Goal: Task Accomplishment & Management: Use online tool/utility

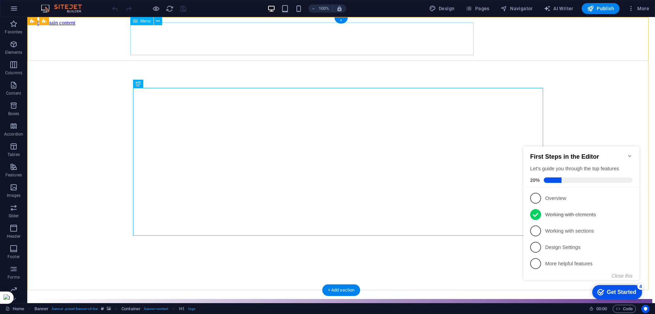
click at [244, 305] on nav "الرئيسية عن الهيئة اتصل بنا المدونة" at bounding box center [341, 318] width 622 height 26
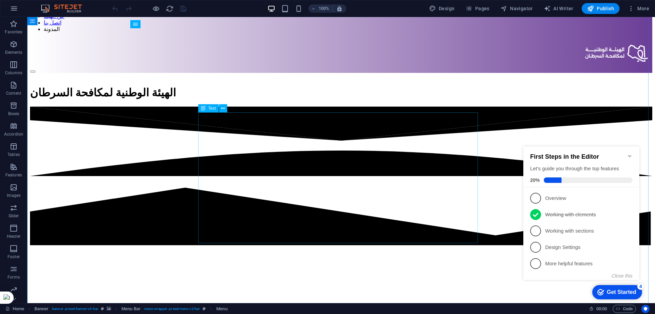
scroll to position [213, 0]
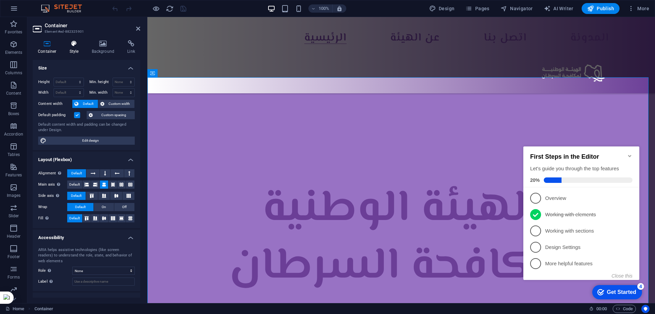
click at [75, 46] on icon at bounding box center [73, 43] width 19 height 7
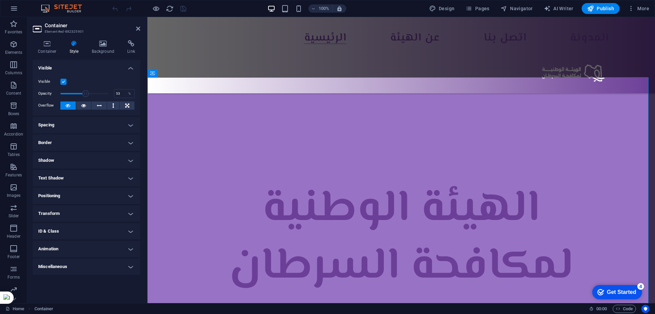
drag, startPoint x: 105, startPoint y: 94, endPoint x: 86, endPoint y: 96, distance: 19.2
click at [86, 96] on span at bounding box center [85, 93] width 7 height 7
type input "100"
drag, startPoint x: 86, startPoint y: 96, endPoint x: 120, endPoint y: 95, distance: 34.5
click at [120, 95] on div "Opacity 100 %" at bounding box center [86, 94] width 96 height 10
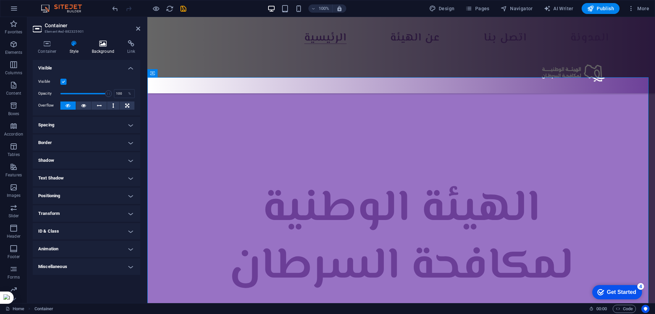
click at [106, 41] on icon at bounding box center [103, 43] width 33 height 7
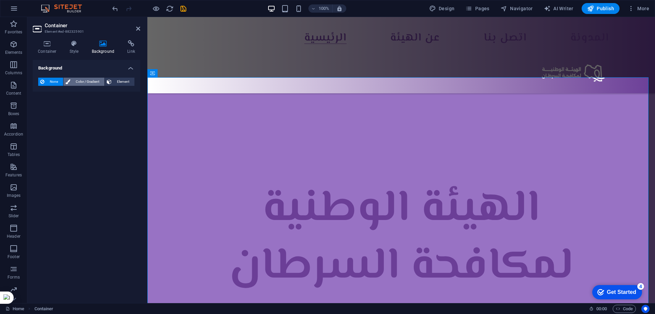
click at [86, 85] on span "Color / Gradient" at bounding box center [87, 82] width 30 height 8
click at [56, 107] on span "Color" at bounding box center [54, 108] width 10 height 5
click at [44, 110] on span at bounding box center [42, 108] width 7 height 7
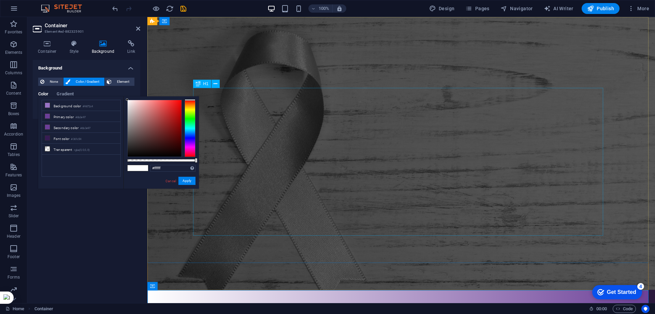
scroll to position [0, 0]
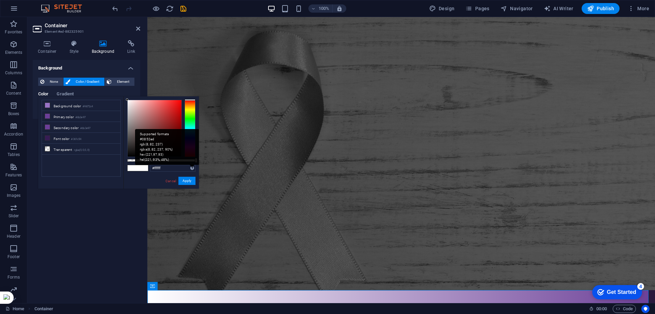
click at [192, 165] on div "Supported formats #0852ed rgb(8, 82, 237) rgba(8, 82, 237, 90%) hsv(221,97,93) …" at bounding box center [167, 147] width 64 height 36
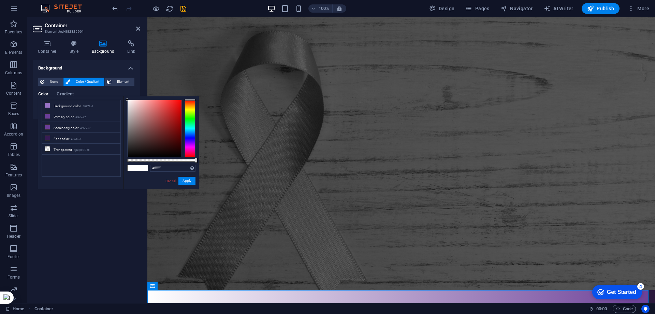
click at [145, 168] on span at bounding box center [143, 168] width 10 height 6
click at [167, 179] on link "Cancel" at bounding box center [171, 181] width 12 height 5
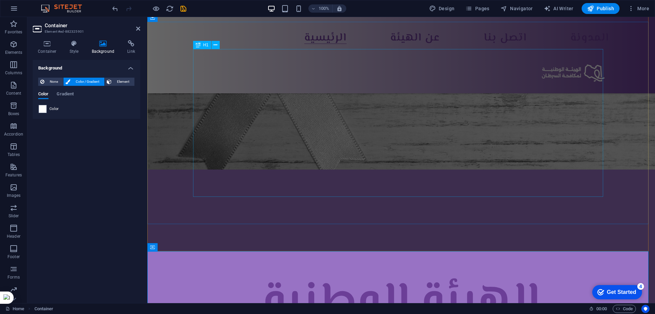
scroll to position [213, 0]
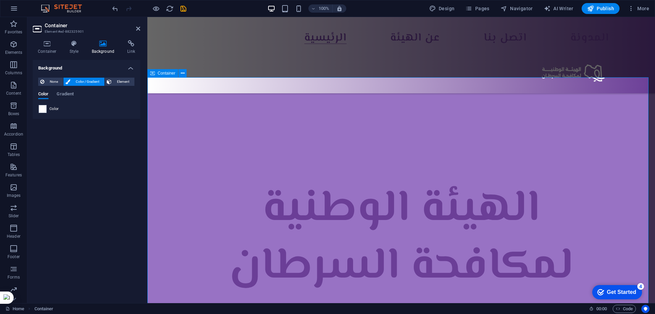
click at [84, 80] on span "Color / Gradient" at bounding box center [87, 82] width 30 height 8
click at [60, 97] on span "Gradient" at bounding box center [65, 95] width 17 height 10
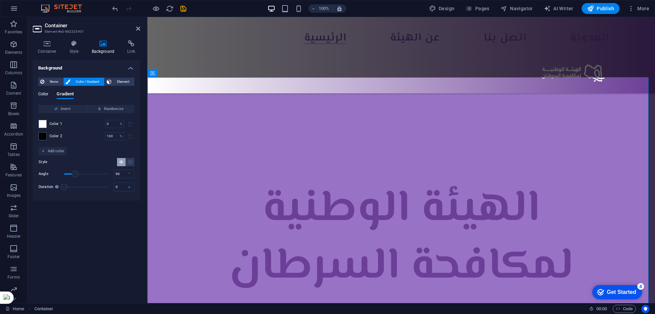
click at [43, 92] on span "Color" at bounding box center [43, 95] width 10 height 10
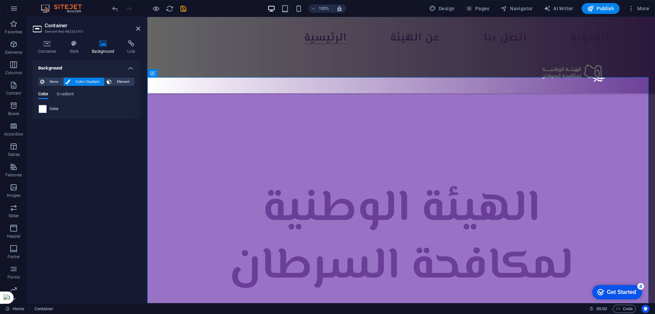
click at [52, 108] on span "Color" at bounding box center [54, 108] width 10 height 5
click at [53, 108] on span "Color" at bounding box center [54, 108] width 10 height 5
click at [41, 109] on span at bounding box center [42, 108] width 7 height 7
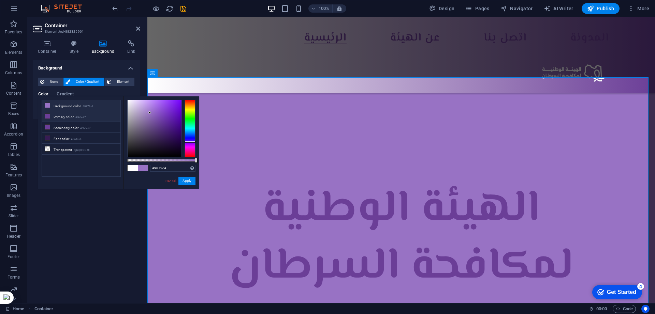
click at [85, 135] on li "Font color #361c54" at bounding box center [81, 138] width 78 height 11
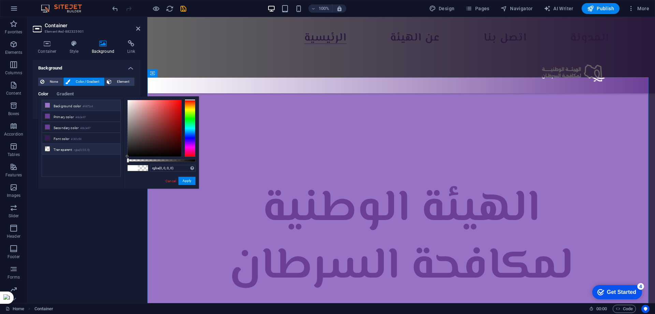
click at [78, 107] on li "Background color #9872c4" at bounding box center [81, 105] width 78 height 11
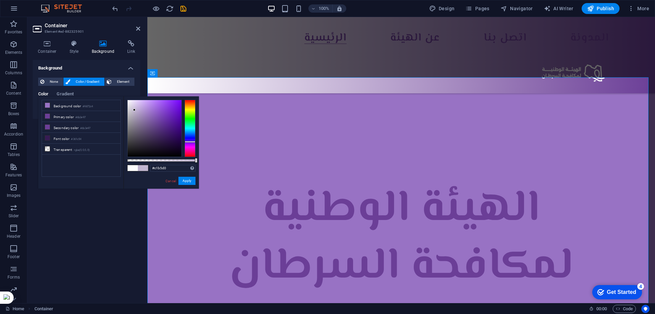
type input "#c2b6d0"
drag, startPoint x: 149, startPoint y: 113, endPoint x: 134, endPoint y: 110, distance: 15.6
click at [184, 181] on button "Apply" at bounding box center [186, 181] width 17 height 8
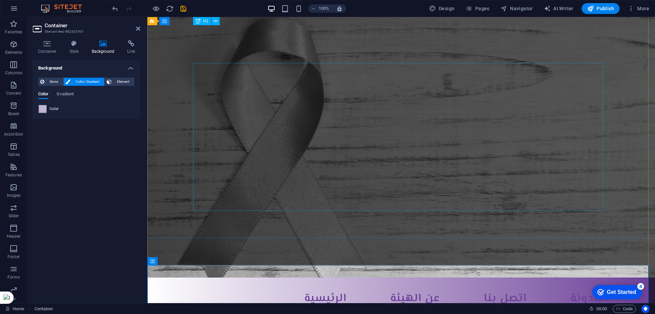
scroll to position [0, 0]
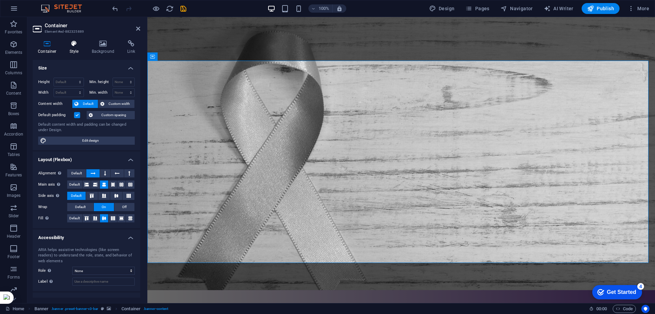
click at [82, 47] on h4 "Style" at bounding box center [75, 47] width 22 height 14
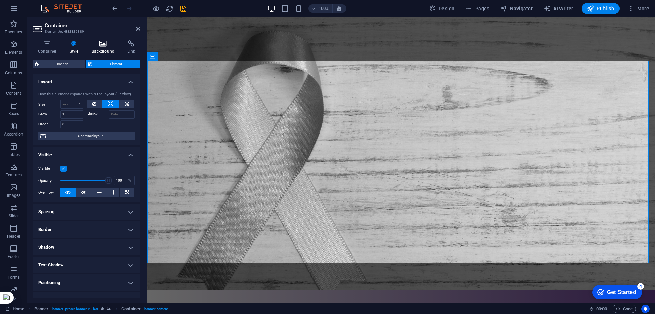
click at [102, 45] on icon at bounding box center [103, 43] width 33 height 7
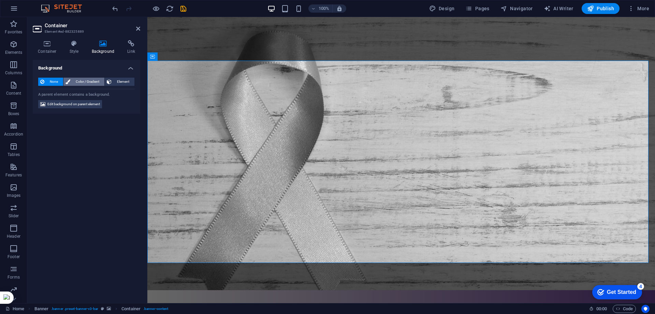
click at [79, 80] on span "Color / Gradient" at bounding box center [87, 82] width 30 height 8
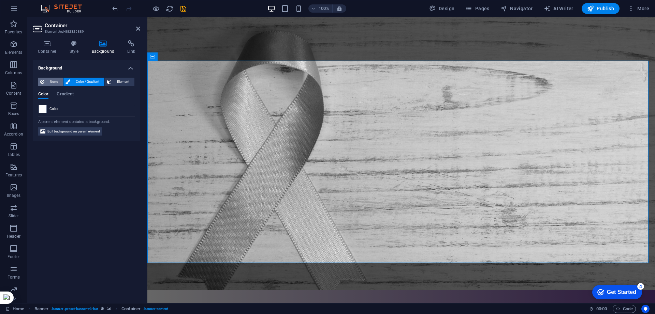
click at [54, 83] on span "None" at bounding box center [53, 82] width 15 height 8
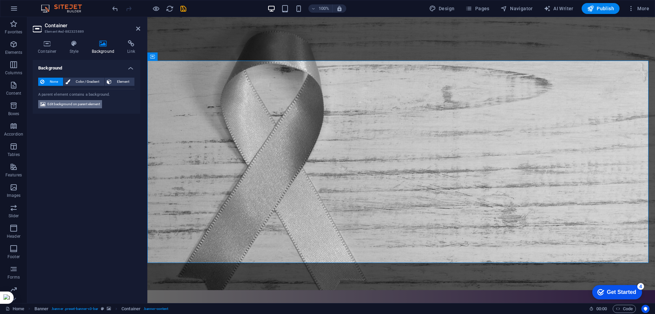
click at [58, 103] on span "Edit background on parent element" at bounding box center [73, 104] width 52 height 8
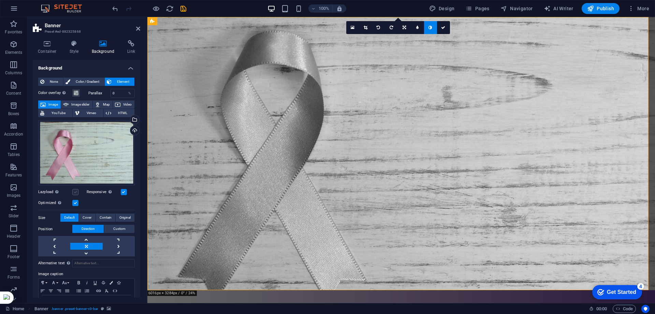
click at [77, 190] on label at bounding box center [75, 192] width 6 height 6
click at [0, 0] on input "Lazyload Loading images after the page loads improves page speed." at bounding box center [0, 0] width 0 height 0
click at [77, 191] on label at bounding box center [75, 192] width 6 height 6
click at [0, 0] on input "Lazyload Loading images after the page loads improves page speed." at bounding box center [0, 0] width 0 height 0
click at [81, 107] on span "Image slider" at bounding box center [80, 105] width 19 height 8
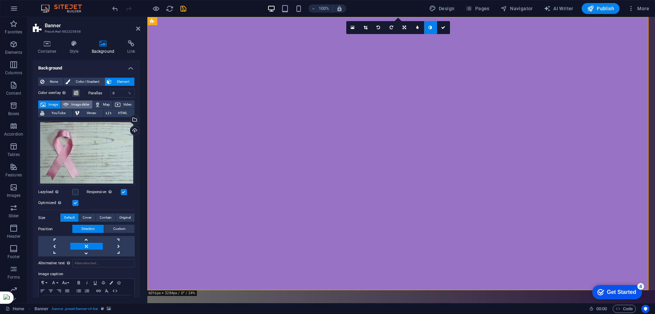
select select "ms"
select select "s"
select select "progressive"
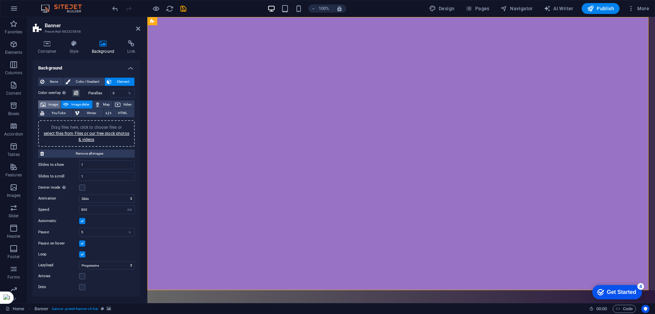
click at [56, 102] on span "Image" at bounding box center [53, 105] width 11 height 8
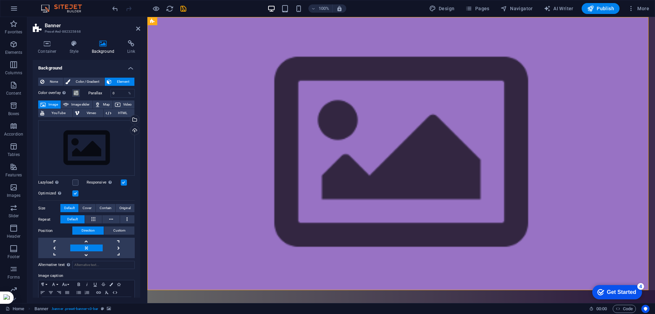
scroll to position [25, 0]
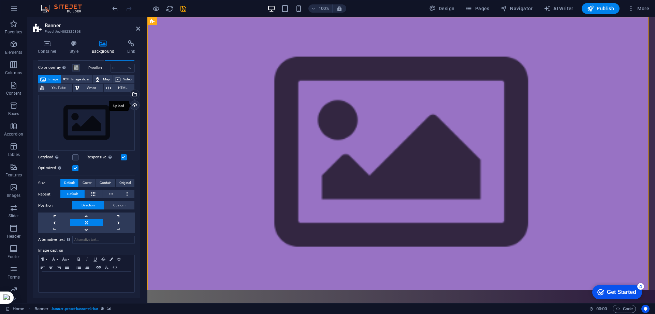
click at [131, 105] on div "Upload" at bounding box center [134, 106] width 10 height 10
click at [134, 94] on div "Select files from the file manager, stock photos, or upload file(s)" at bounding box center [134, 95] width 10 height 10
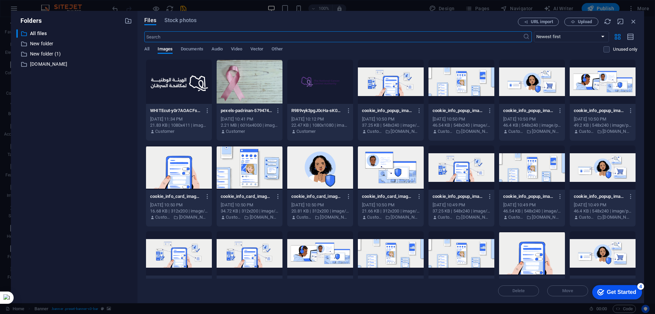
scroll to position [14, 0]
click at [249, 91] on div at bounding box center [249, 82] width 66 height 44
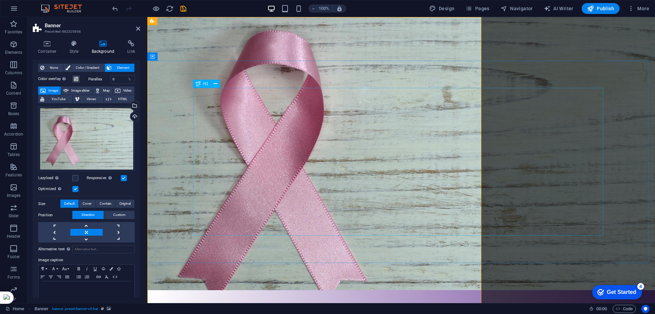
scroll to position [24, 0]
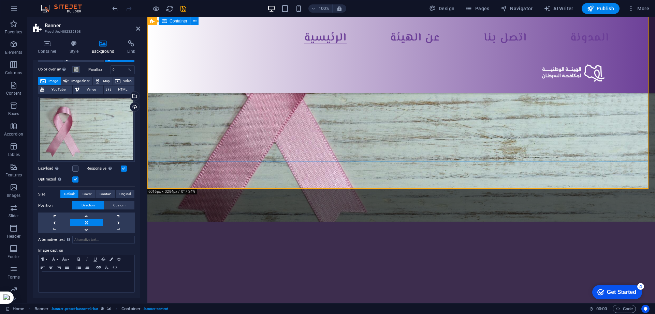
scroll to position [0, 0]
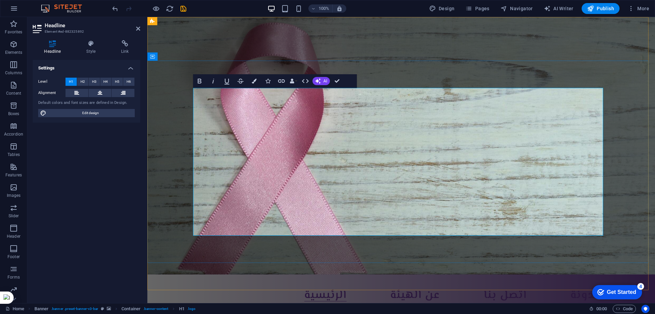
click at [89, 44] on icon at bounding box center [91, 43] width 32 height 7
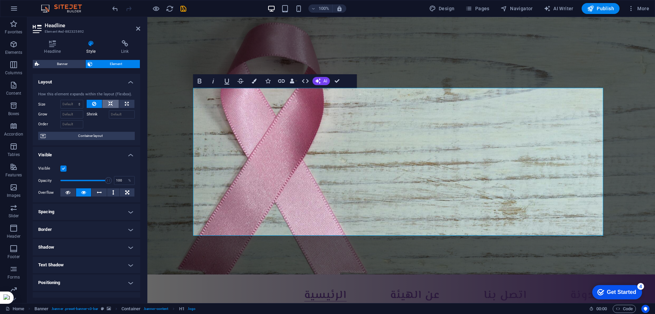
click at [110, 104] on icon at bounding box center [110, 104] width 5 height 8
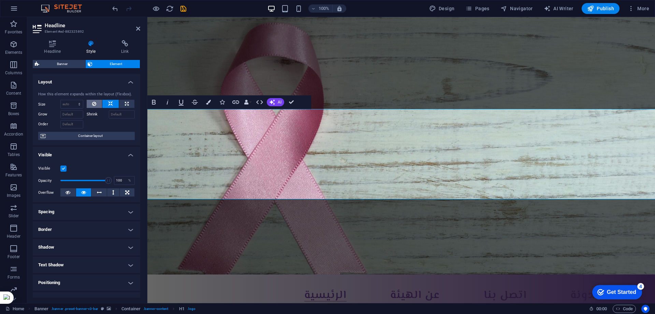
click at [90, 100] on button at bounding box center [95, 104] width 16 height 8
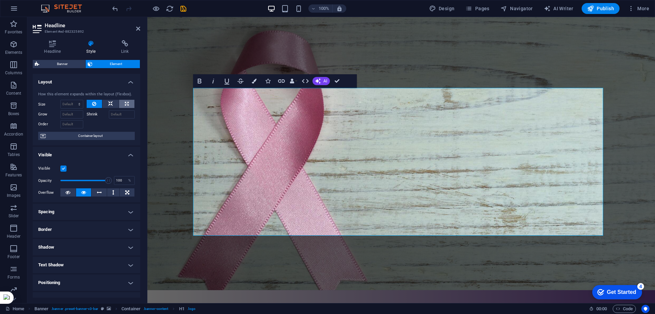
click at [125, 105] on icon at bounding box center [127, 104] width 4 height 8
type input "100"
select select "%"
click at [95, 103] on icon at bounding box center [94, 104] width 4 height 8
select select "DISABLED_OPTION_VALUE"
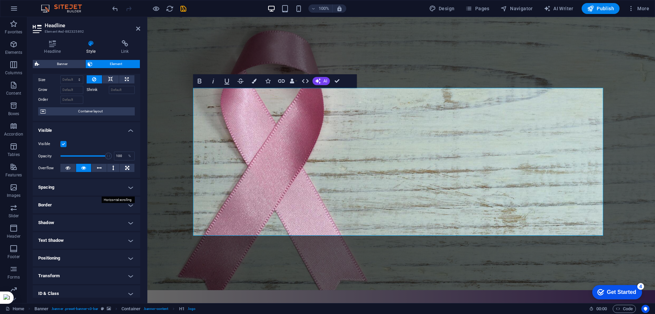
scroll to position [43, 0]
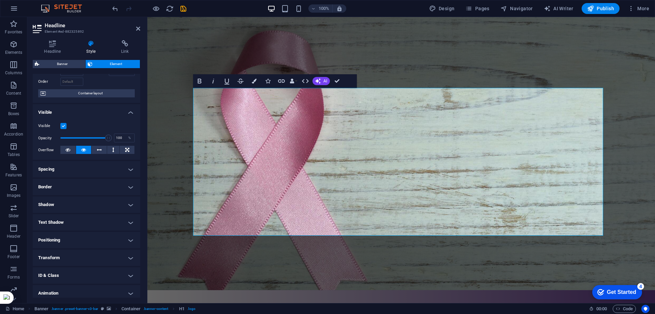
click at [91, 198] on h4 "Shadow" at bounding box center [86, 205] width 107 height 16
click at [78, 216] on span "None" at bounding box center [74, 218] width 8 height 8
click at [102, 220] on span "Outside" at bounding box center [98, 218] width 12 height 8
type input "2"
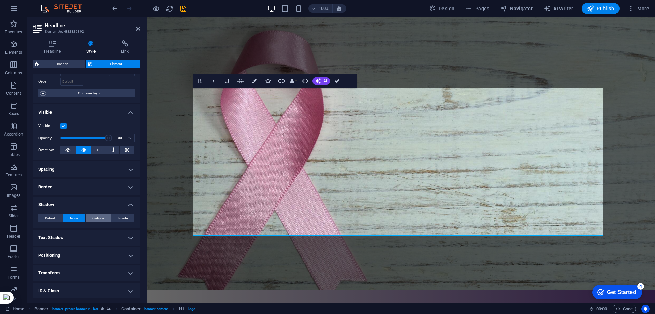
type input "4"
click at [116, 219] on button "Inside" at bounding box center [122, 218] width 23 height 8
click at [57, 217] on button "Default" at bounding box center [50, 218] width 25 height 8
click at [81, 234] on h4 "Text Shadow" at bounding box center [86, 238] width 107 height 16
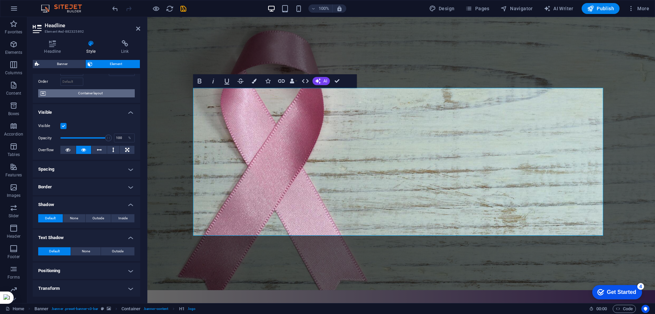
click at [101, 93] on span "Container layout" at bounding box center [90, 93] width 85 height 8
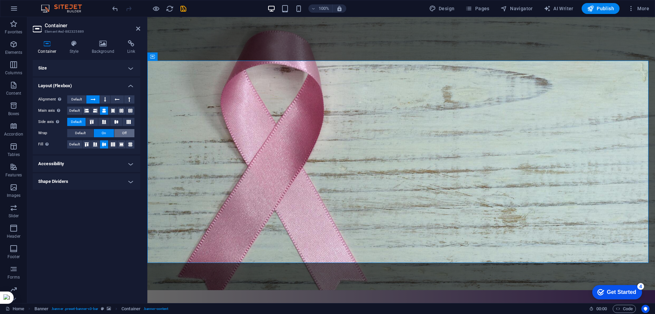
click at [122, 134] on span "Off" at bounding box center [124, 133] width 4 height 8
click at [87, 134] on button "Default" at bounding box center [80, 133] width 26 height 8
click at [113, 145] on icon at bounding box center [113, 144] width 8 height 4
click at [92, 164] on h4 "Accessibility" at bounding box center [86, 164] width 107 height 16
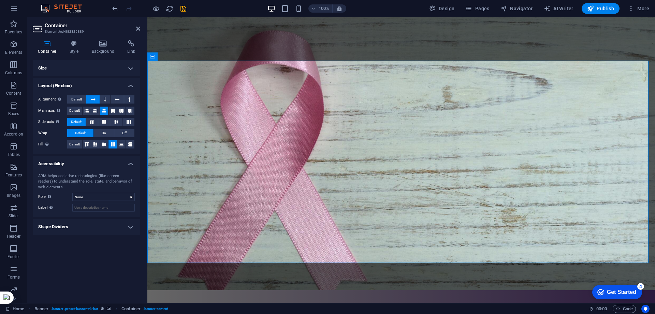
click at [93, 164] on h4 "Accessibility" at bounding box center [86, 162] width 107 height 12
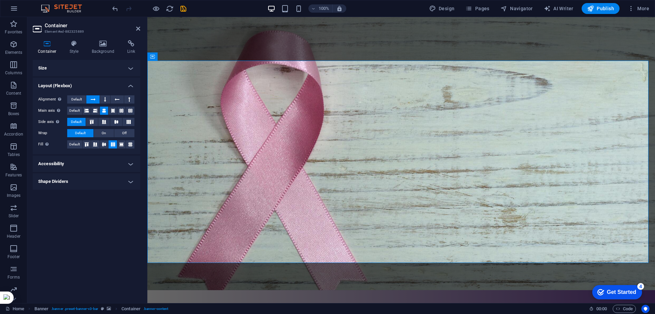
click at [92, 180] on h4 "Shape Dividers" at bounding box center [86, 182] width 107 height 16
click at [96, 197] on select "None Triangle Square Diagonal Polygon 1 Polygon 2 Zigzag Multiple Zigzags Waves…" at bounding box center [103, 195] width 62 height 8
click at [72, 191] on select "None Triangle Square Diagonal Polygon 1 Polygon 2 Zigzag Multiple Zigzags Waves…" at bounding box center [103, 195] width 62 height 8
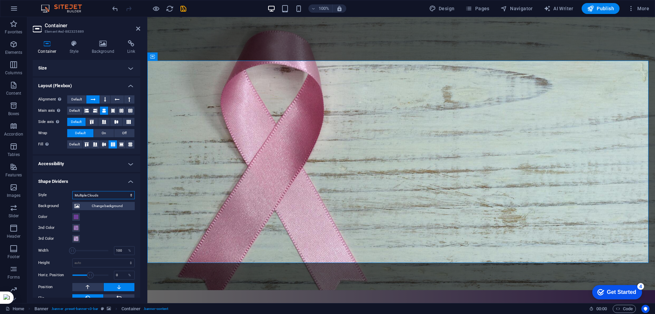
click at [111, 196] on select "None Triangle Square Diagonal Polygon 1 Polygon 2 Zigzag Multiple Zigzags Waves…" at bounding box center [103, 195] width 62 height 8
click at [72, 191] on select "None Triangle Square Diagonal Polygon 1 Polygon 2 Zigzag Multiple Zigzags Waves…" at bounding box center [103, 195] width 62 height 8
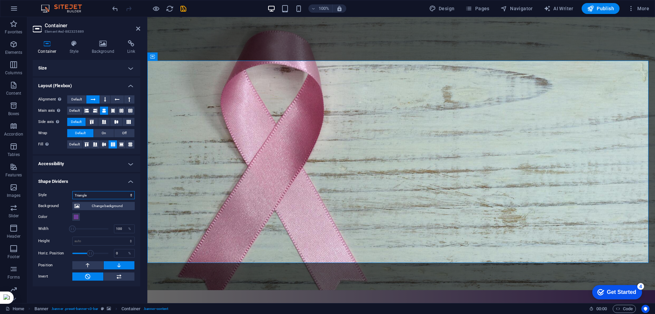
click at [113, 196] on select "None Triangle Square Diagonal Polygon 1 Polygon 2 Zigzag Multiple Zigzags Waves…" at bounding box center [103, 195] width 62 height 8
click at [72, 191] on select "None Triangle Square Diagonal Polygon 1 Polygon 2 Zigzag Multiple Zigzags Waves…" at bounding box center [103, 195] width 62 height 8
click at [110, 195] on select "None Triangle Square Diagonal Polygon 1 Polygon 2 Zigzag Multiple Zigzags Waves…" at bounding box center [103, 195] width 62 height 8
click at [72, 191] on select "None Triangle Square Diagonal Polygon 1 Polygon 2 Zigzag Multiple Zigzags Waves…" at bounding box center [103, 195] width 62 height 8
click at [114, 196] on select "None Triangle Square Diagonal Polygon 1 Polygon 2 Zigzag Multiple Zigzags Waves…" at bounding box center [103, 195] width 62 height 8
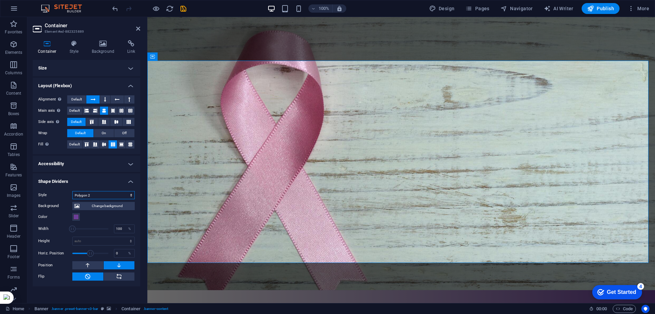
click at [72, 191] on select "None Triangle Square Diagonal Polygon 1 Polygon 2 Zigzag Multiple Zigzags Waves…" at bounding box center [103, 195] width 62 height 8
click at [112, 197] on select "None Triangle Square Diagonal Polygon 1 Polygon 2 Zigzag Multiple Zigzags Waves…" at bounding box center [103, 195] width 62 height 8
click at [72, 191] on select "None Triangle Square Diagonal Polygon 1 Polygon 2 Zigzag Multiple Zigzags Waves…" at bounding box center [103, 195] width 62 height 8
click at [107, 194] on select "None Triangle Square Diagonal Polygon 1 Polygon 2 Zigzag Multiple Zigzags Waves…" at bounding box center [103, 195] width 62 height 8
click at [72, 191] on select "None Triangle Square Diagonal Polygon 1 Polygon 2 Zigzag Multiple Zigzags Waves…" at bounding box center [103, 195] width 62 height 8
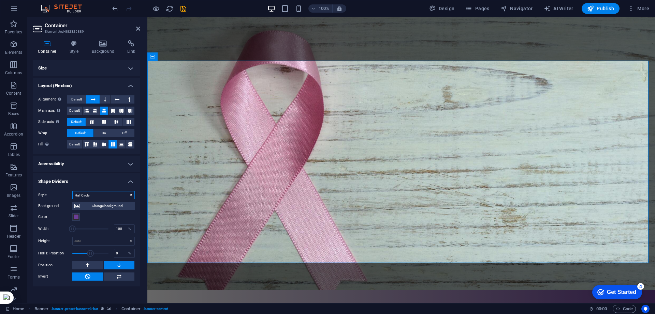
click at [107, 196] on select "None Triangle Square Diagonal Polygon 1 Polygon 2 Zigzag Multiple Zigzags Waves…" at bounding box center [103, 195] width 62 height 8
click at [72, 191] on select "None Triangle Square Diagonal Polygon 1 Polygon 2 Zigzag Multiple Zigzags Waves…" at bounding box center [103, 195] width 62 height 8
click at [100, 196] on select "None Triangle Square Diagonal Polygon 1 Polygon 2 Zigzag Multiple Zigzags Waves…" at bounding box center [103, 195] width 62 height 8
click at [72, 191] on select "None Triangle Square Diagonal Polygon 1 Polygon 2 Zigzag Multiple Zigzags Waves…" at bounding box center [103, 195] width 62 height 8
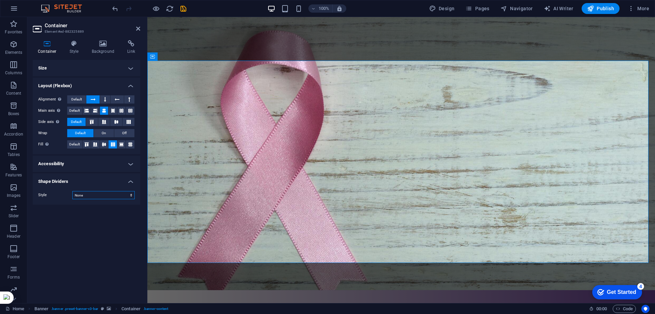
click at [99, 197] on select "None Triangle Square Diagonal Polygon 1 Polygon 2 Zigzag Multiple Zigzags Waves…" at bounding box center [103, 195] width 62 height 8
click at [72, 191] on select "None Triangle Square Diagonal Polygon 1 Polygon 2 Zigzag Multiple Zigzags Waves…" at bounding box center [103, 195] width 62 height 8
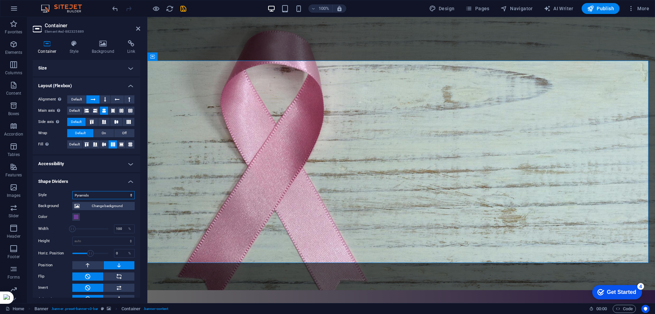
click at [116, 194] on select "None Triangle Square Diagonal Polygon 1 Polygon 2 Zigzag Multiple Zigzags Waves…" at bounding box center [103, 195] width 62 height 8
click at [72, 191] on select "None Triangle Square Diagonal Polygon 1 Polygon 2 Zigzag Multiple Zigzags Waves…" at bounding box center [103, 195] width 62 height 8
click at [105, 192] on select "None Triangle Square Diagonal Polygon 1 Polygon 2 Zigzag Multiple Zigzags Waves…" at bounding box center [103, 195] width 62 height 8
click at [72, 191] on select "None Triangle Square Diagonal Polygon 1 Polygon 2 Zigzag Multiple Zigzags Waves…" at bounding box center [103, 195] width 62 height 8
click at [107, 196] on select "None Triangle Square Diagonal Polygon 1 Polygon 2 Zigzag Multiple Zigzags Waves…" at bounding box center [103, 195] width 62 height 8
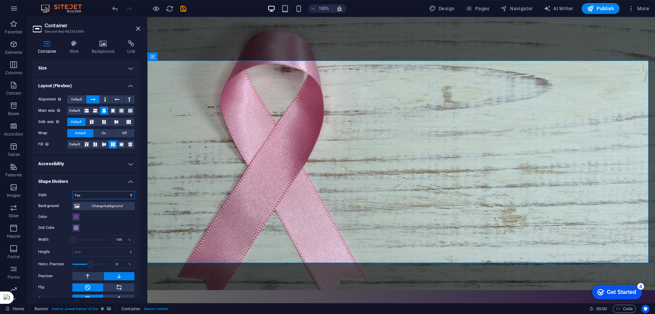
click at [72, 191] on select "None Triangle Square Diagonal Polygon 1 Polygon 2 Zigzag Multiple Zigzags Waves…" at bounding box center [103, 195] width 62 height 8
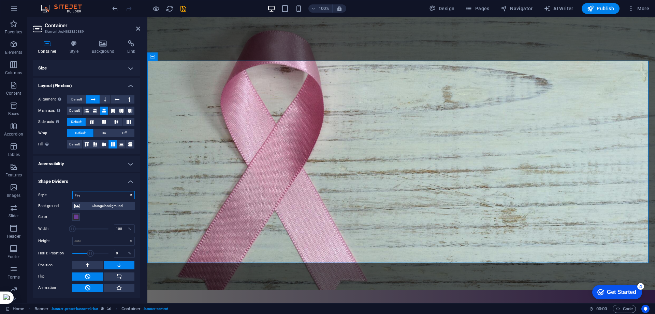
click at [107, 196] on select "None Triangle Square Diagonal Polygon 1 Polygon 2 Zigzag Multiple Zigzags Waves…" at bounding box center [103, 195] width 62 height 8
click at [72, 191] on select "None Triangle Square Diagonal Polygon 1 Polygon 2 Zigzag Multiple Zigzags Waves…" at bounding box center [103, 195] width 62 height 8
click at [106, 196] on select "None Triangle Square Diagonal Polygon 1 Polygon 2 Zigzag Multiple Zigzags Waves…" at bounding box center [103, 195] width 62 height 8
click at [72, 191] on select "None Triangle Square Diagonal Polygon 1 Polygon 2 Zigzag Multiple Zigzags Waves…" at bounding box center [103, 195] width 62 height 8
click at [106, 195] on select "None Triangle Square Diagonal Polygon 1 Polygon 2 Zigzag Multiple Zigzags Waves…" at bounding box center [103, 195] width 62 height 8
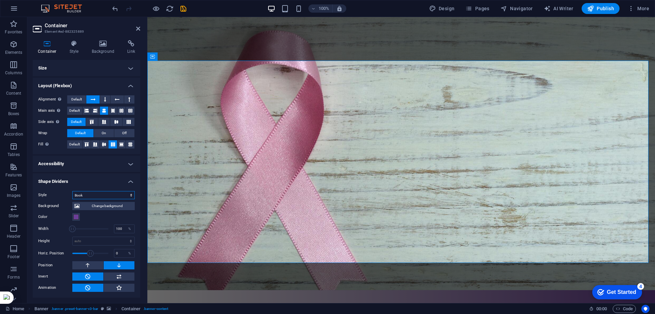
select select "none"
click at [72, 191] on select "None Triangle Square Diagonal Polygon 1 Polygon 2 Zigzag Multiple Zigzags Waves…" at bounding box center [103, 195] width 62 height 8
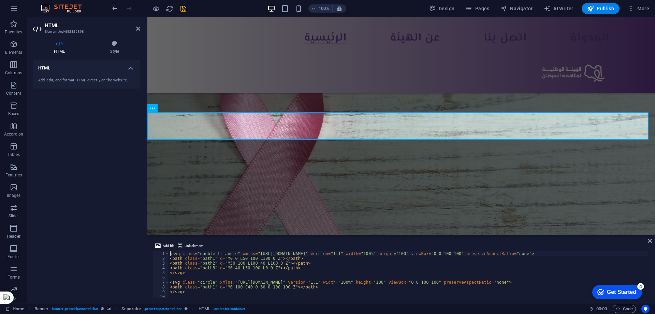
scroll to position [151, 0]
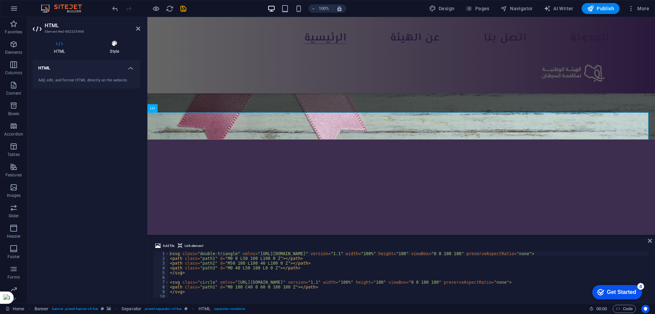
click at [114, 44] on icon at bounding box center [114, 43] width 51 height 7
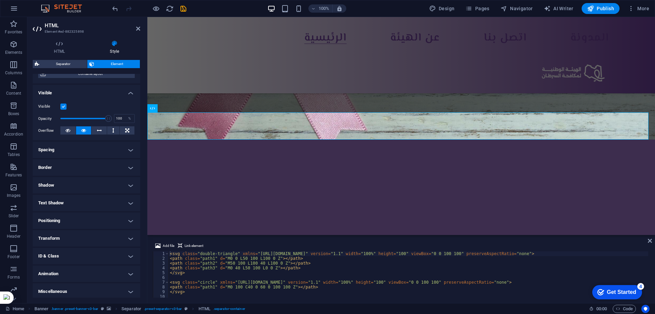
scroll to position [64, 0]
click at [106, 176] on h4 "Shadow" at bounding box center [86, 183] width 107 height 16
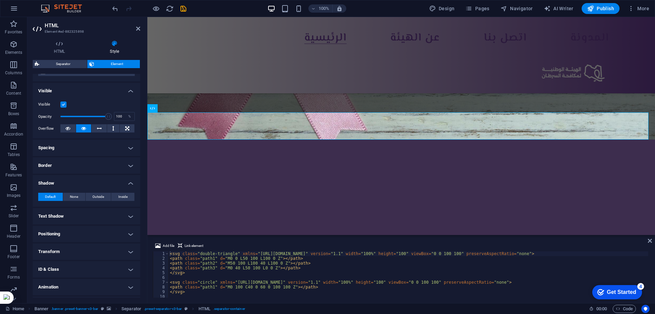
click at [102, 160] on h4 "Border" at bounding box center [86, 165] width 107 height 16
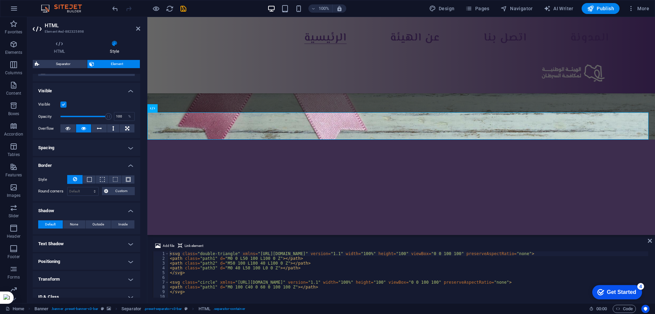
click at [102, 146] on h4 "Spacing" at bounding box center [86, 148] width 107 height 16
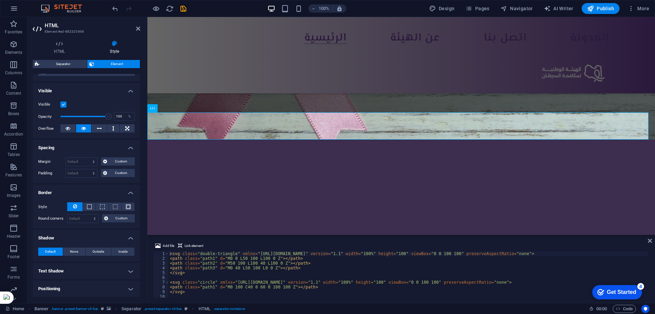
click at [102, 146] on h4 "Spacing" at bounding box center [86, 146] width 107 height 12
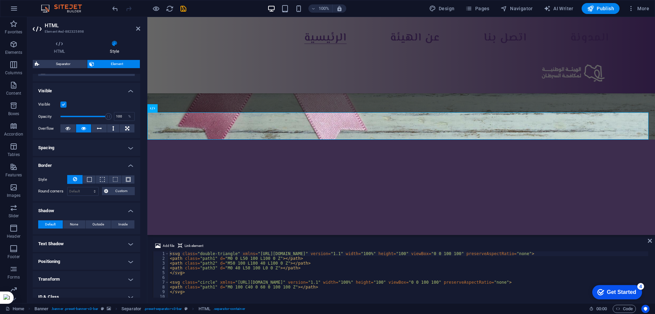
click at [96, 165] on h4 "Border" at bounding box center [86, 163] width 107 height 12
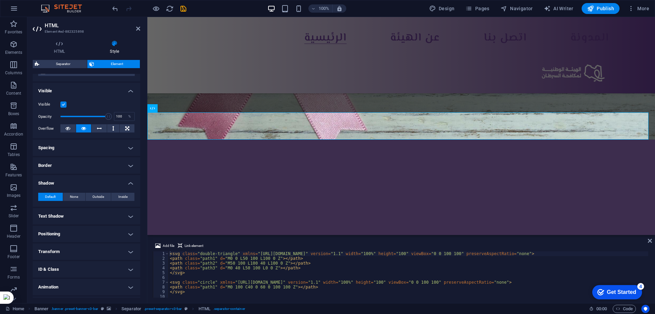
click at [95, 183] on h4 "Shadow" at bounding box center [86, 181] width 107 height 12
click at [92, 202] on h4 "Text Shadow" at bounding box center [86, 201] width 107 height 16
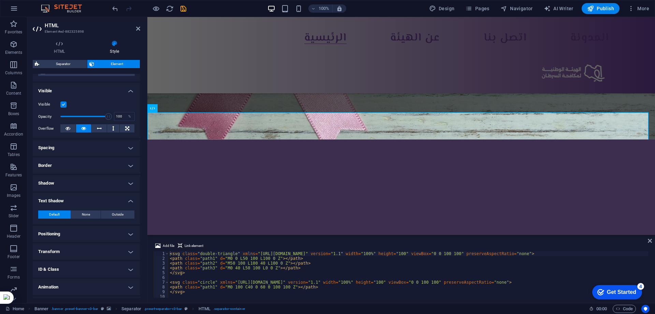
click at [92, 202] on h4 "Text Shadow" at bounding box center [86, 199] width 107 height 12
click at [96, 221] on h4 "Positioning" at bounding box center [86, 219] width 107 height 16
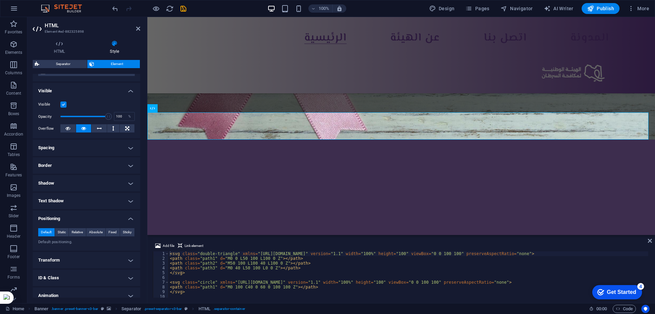
click at [96, 221] on h4 "Positioning" at bounding box center [86, 217] width 107 height 12
click at [90, 237] on h4 "Transform" at bounding box center [86, 236] width 107 height 16
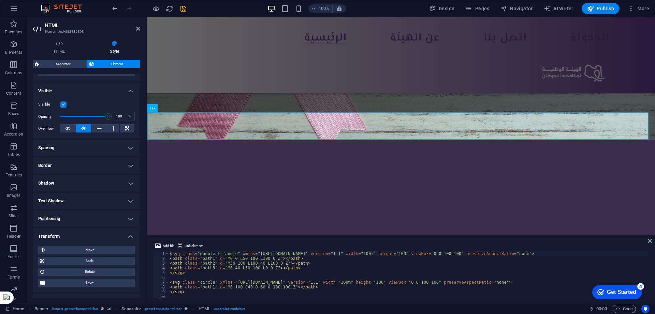
click at [90, 237] on h4 "Transform" at bounding box center [86, 234] width 107 height 12
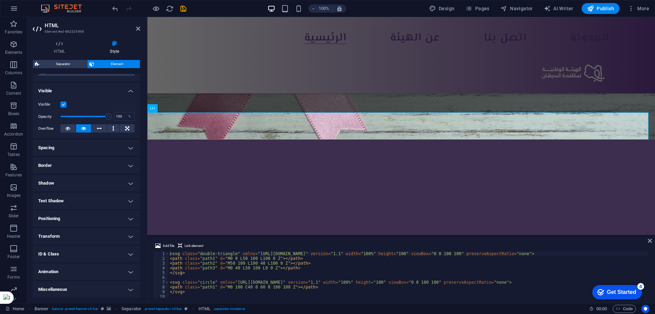
click at [88, 272] on h4 "Animation" at bounding box center [86, 272] width 107 height 16
click at [88, 272] on h4 "Animation" at bounding box center [86, 270] width 107 height 12
click at [89, 285] on h4 "Miscellaneous" at bounding box center [86, 290] width 107 height 16
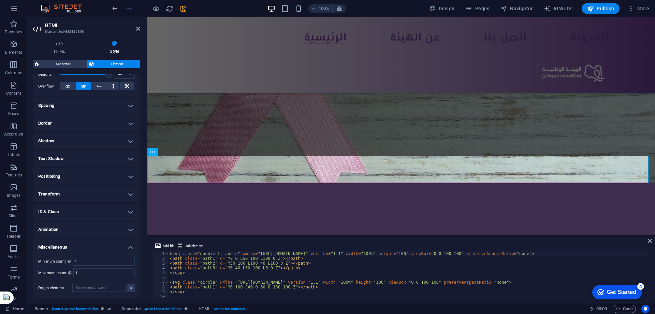
scroll to position [107, 0]
click at [99, 245] on h4 "Miscellaneous" at bounding box center [86, 245] width 107 height 12
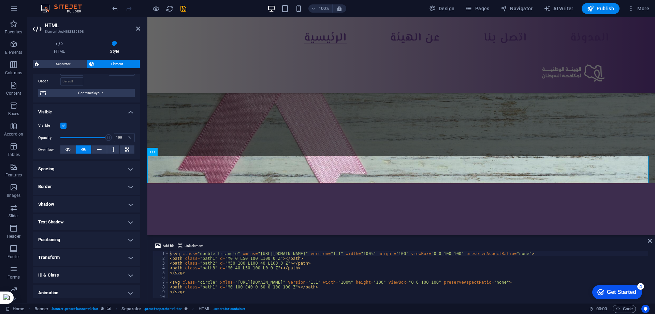
scroll to position [0, 0]
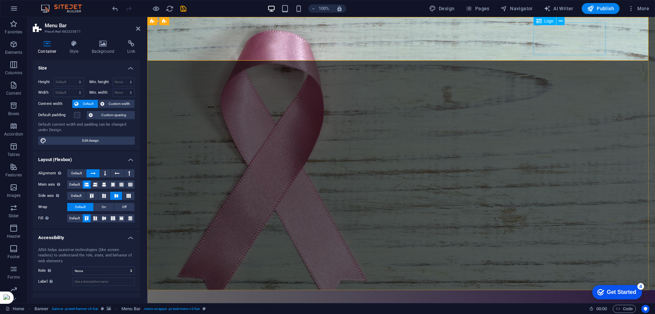
select select "px"
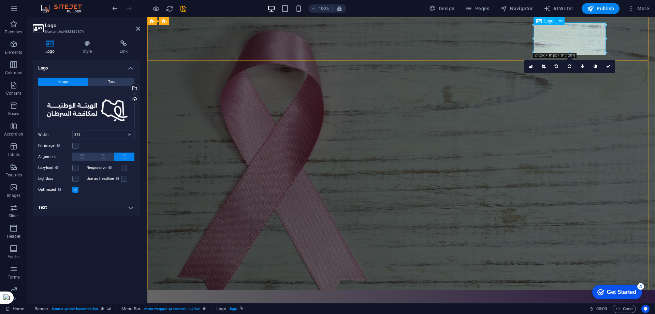
drag, startPoint x: 681, startPoint y: 56, endPoint x: 548, endPoint y: 39, distance: 133.7
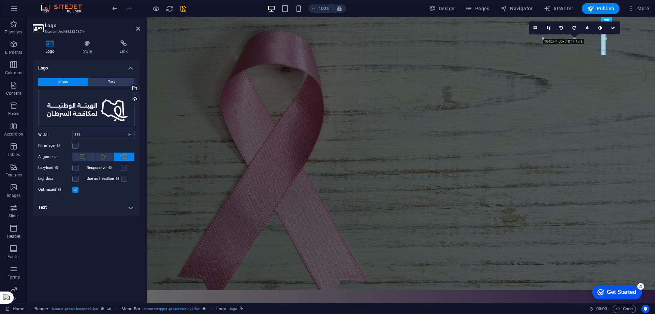
click at [530, 95] on div at bounding box center [397, 153] width 501 height 273
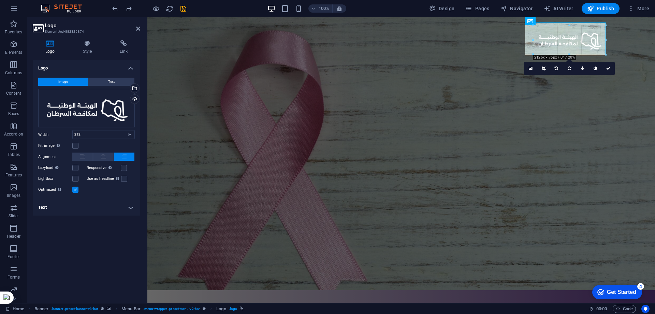
drag, startPoint x: 606, startPoint y: 39, endPoint x: 620, endPoint y: 40, distance: 13.7
type input "212"
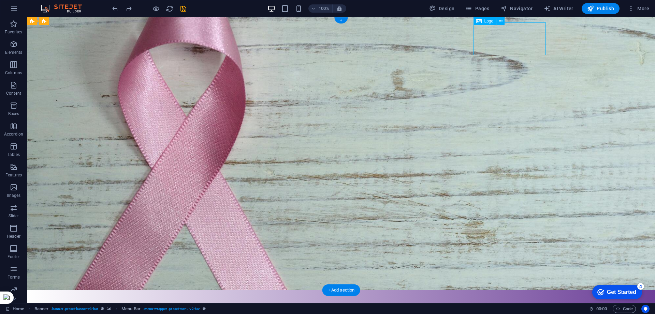
select select "px"
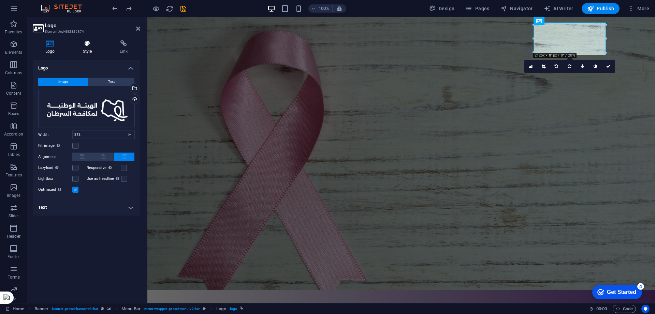
click at [90, 46] on icon at bounding box center [87, 43] width 34 height 7
